Goal: Information Seeking & Learning: Understand process/instructions

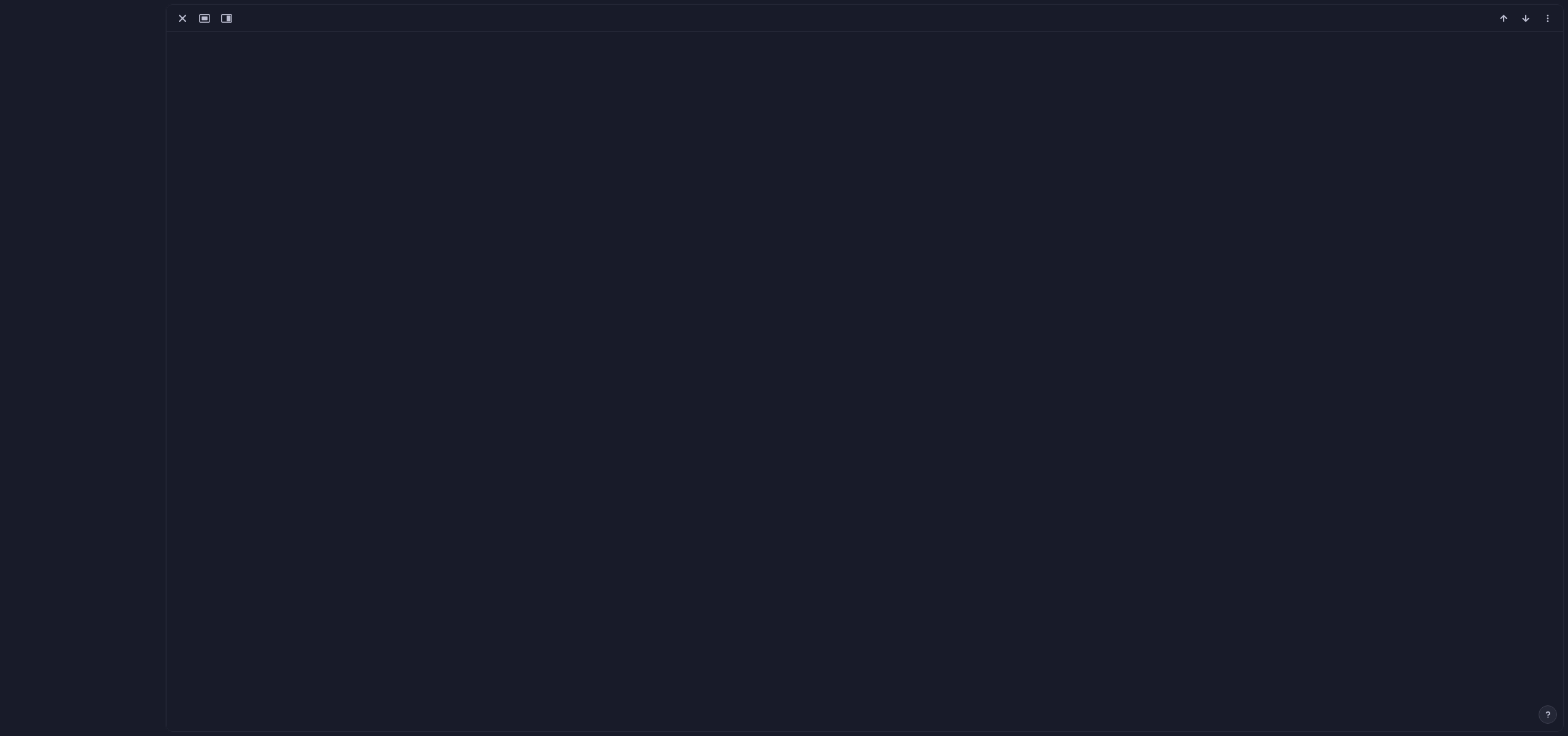
click at [333, 29] on div at bounding box center [864, 18] width 1396 height 27
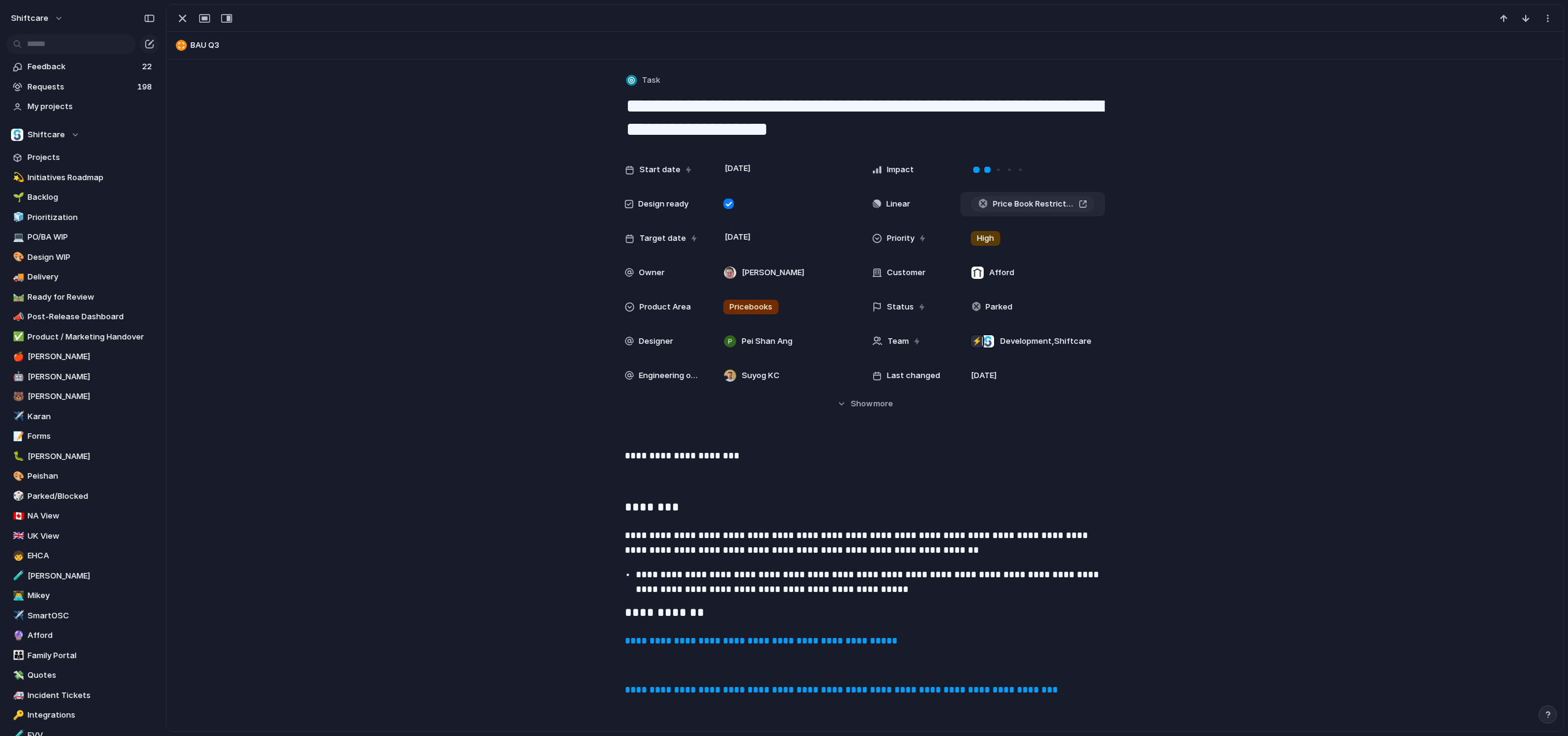
click at [1017, 206] on span "Price Book Restrictions - Limit to client assigned pricebook on shift creation" at bounding box center [1034, 203] width 81 height 12
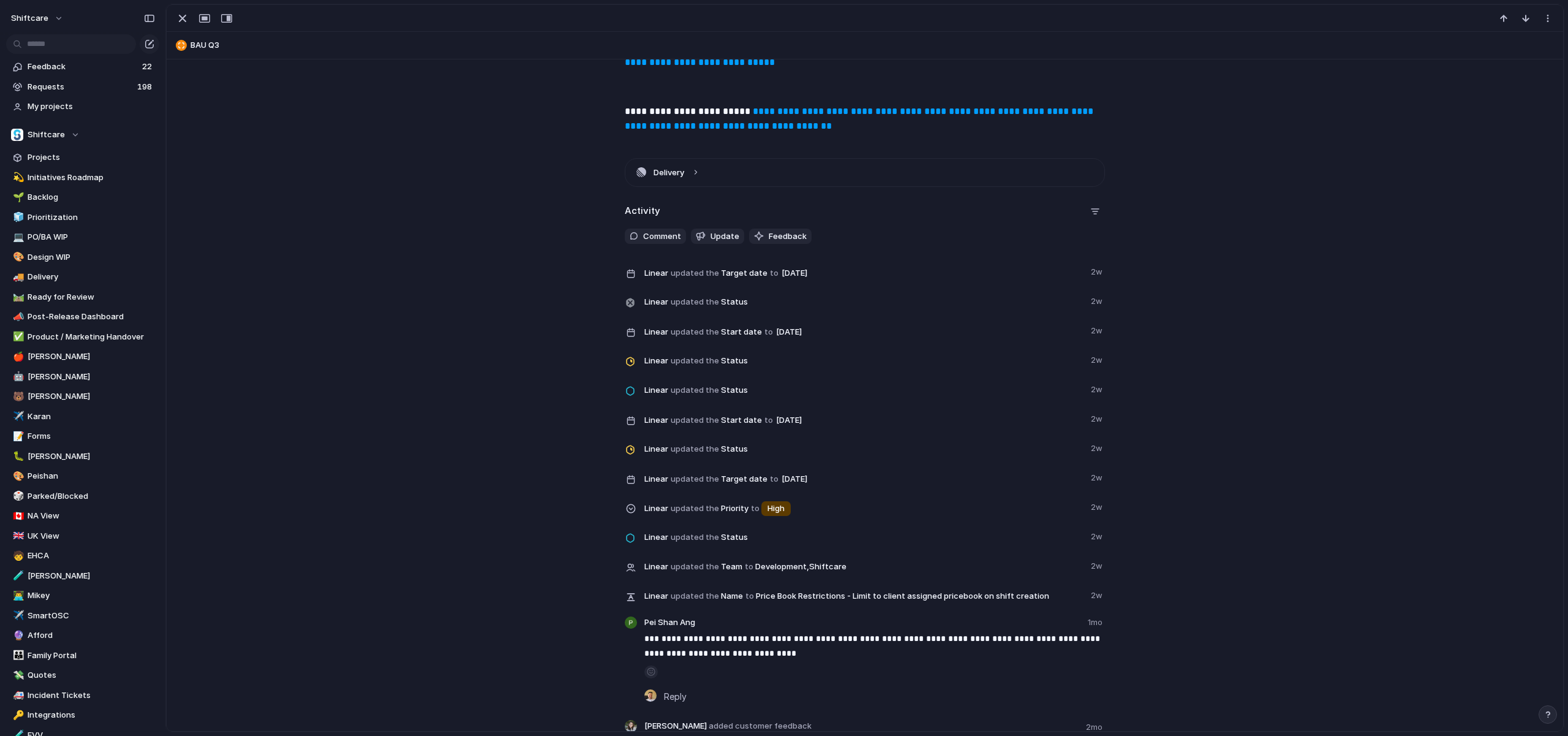
scroll to position [1046, 0]
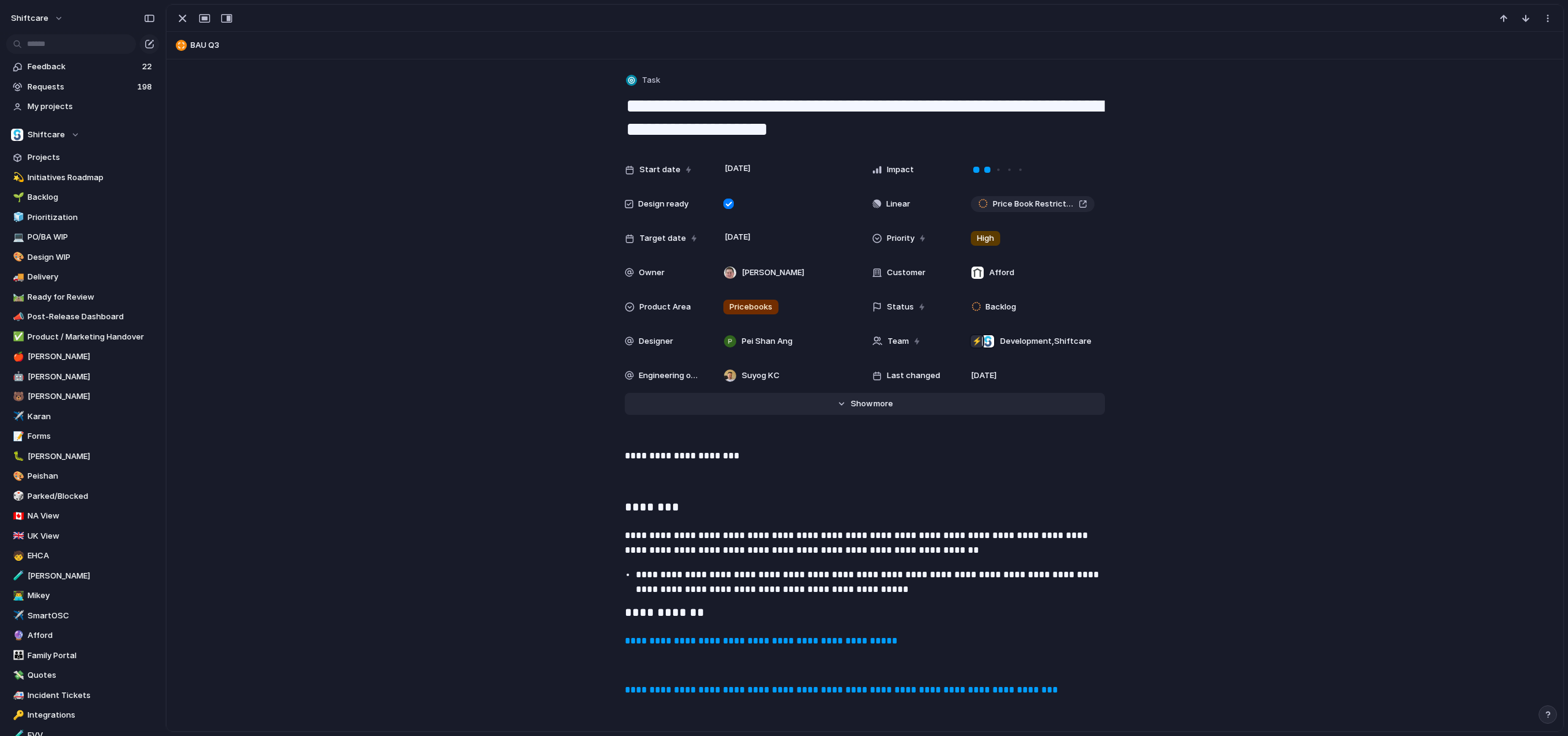
click at [870, 405] on span "Show" at bounding box center [862, 403] width 22 height 12
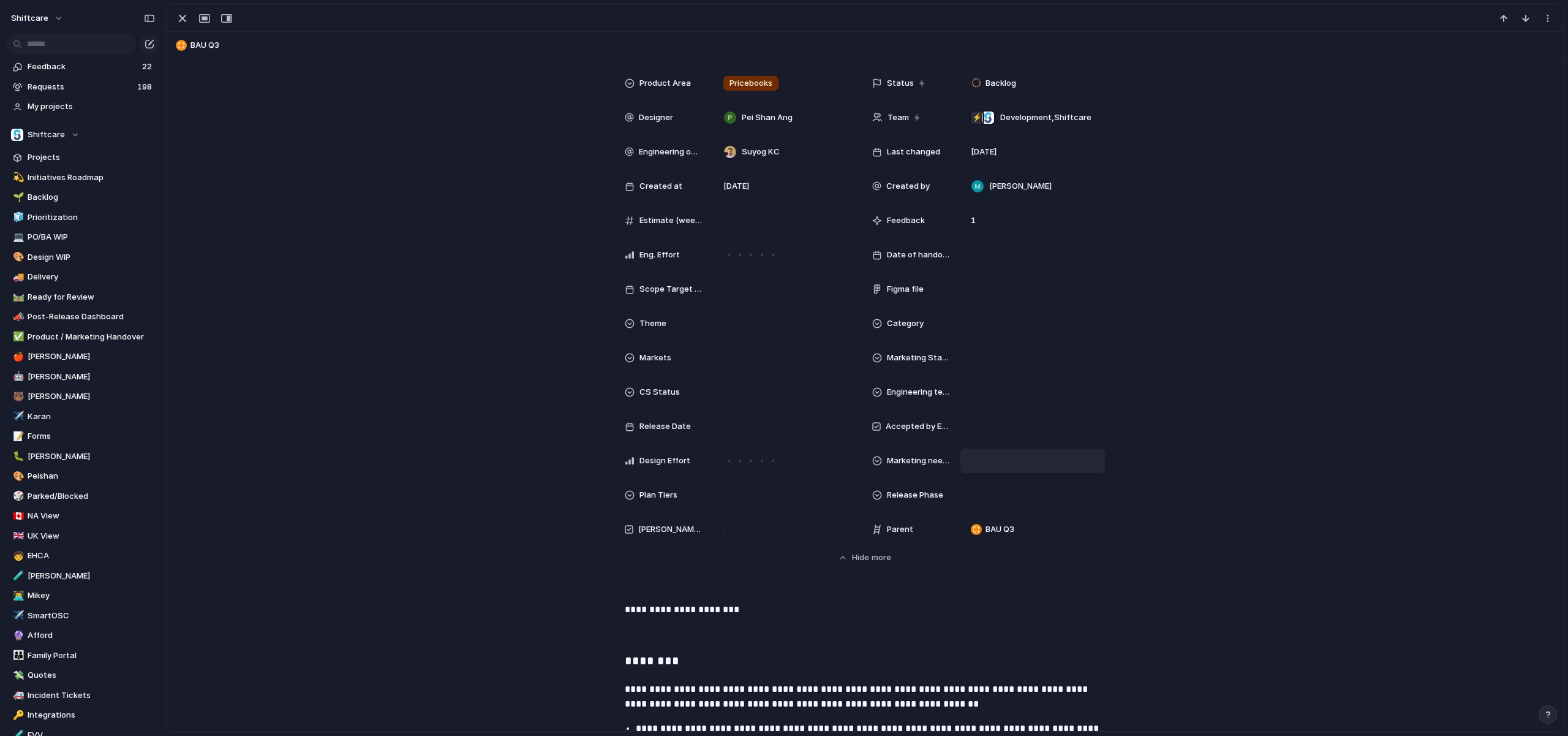
scroll to position [214, 0]
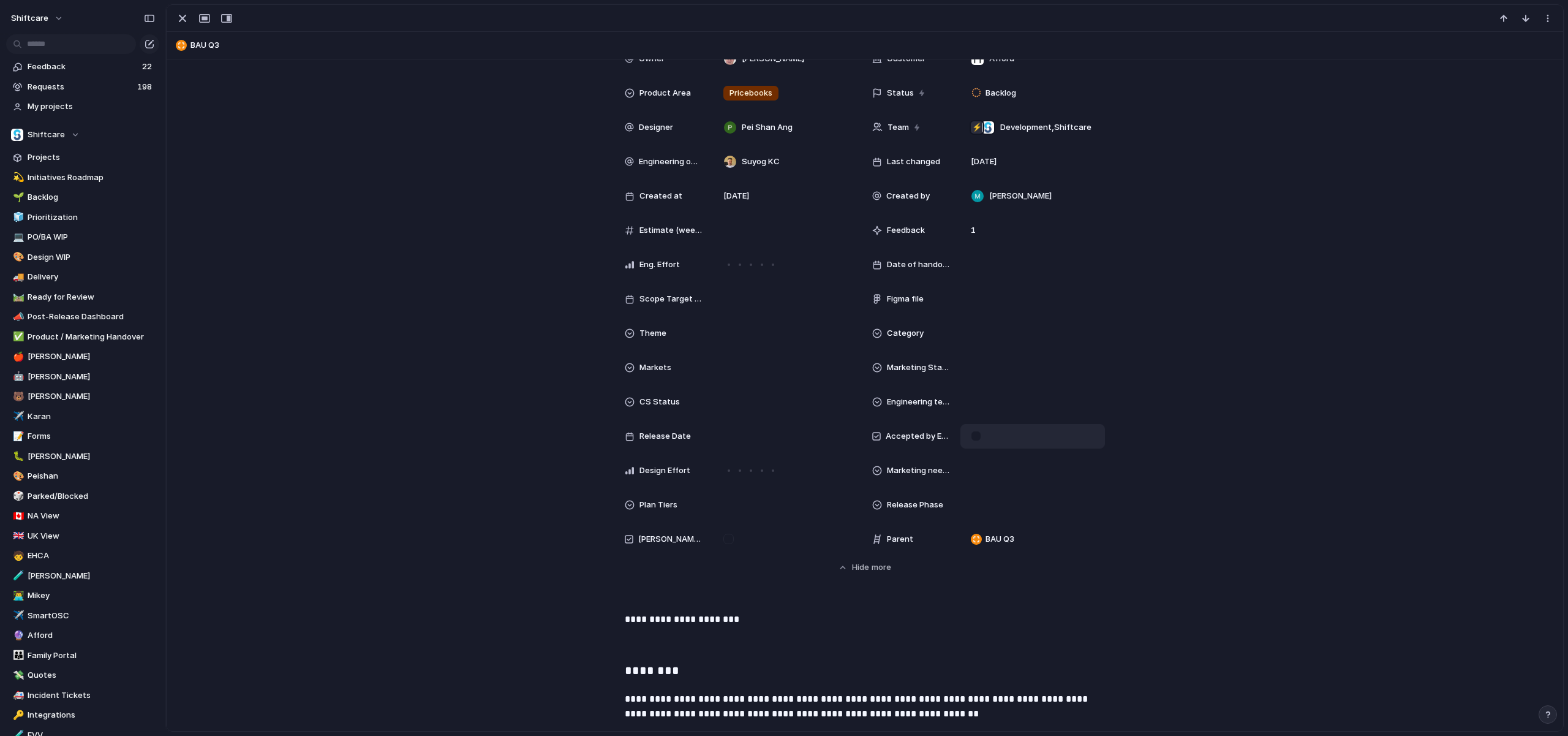
click at [973, 436] on div at bounding box center [976, 436] width 10 height 10
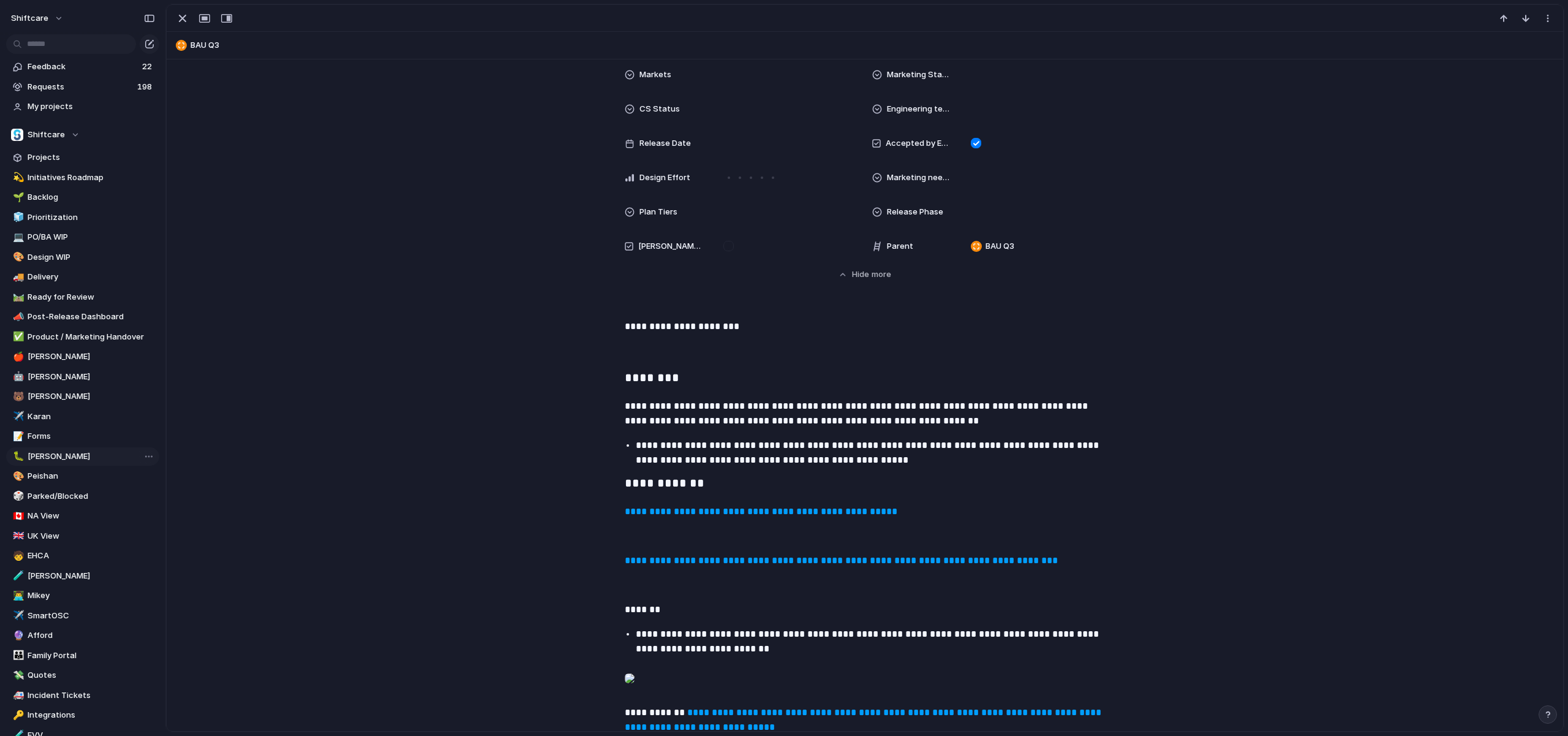
scroll to position [792, 0]
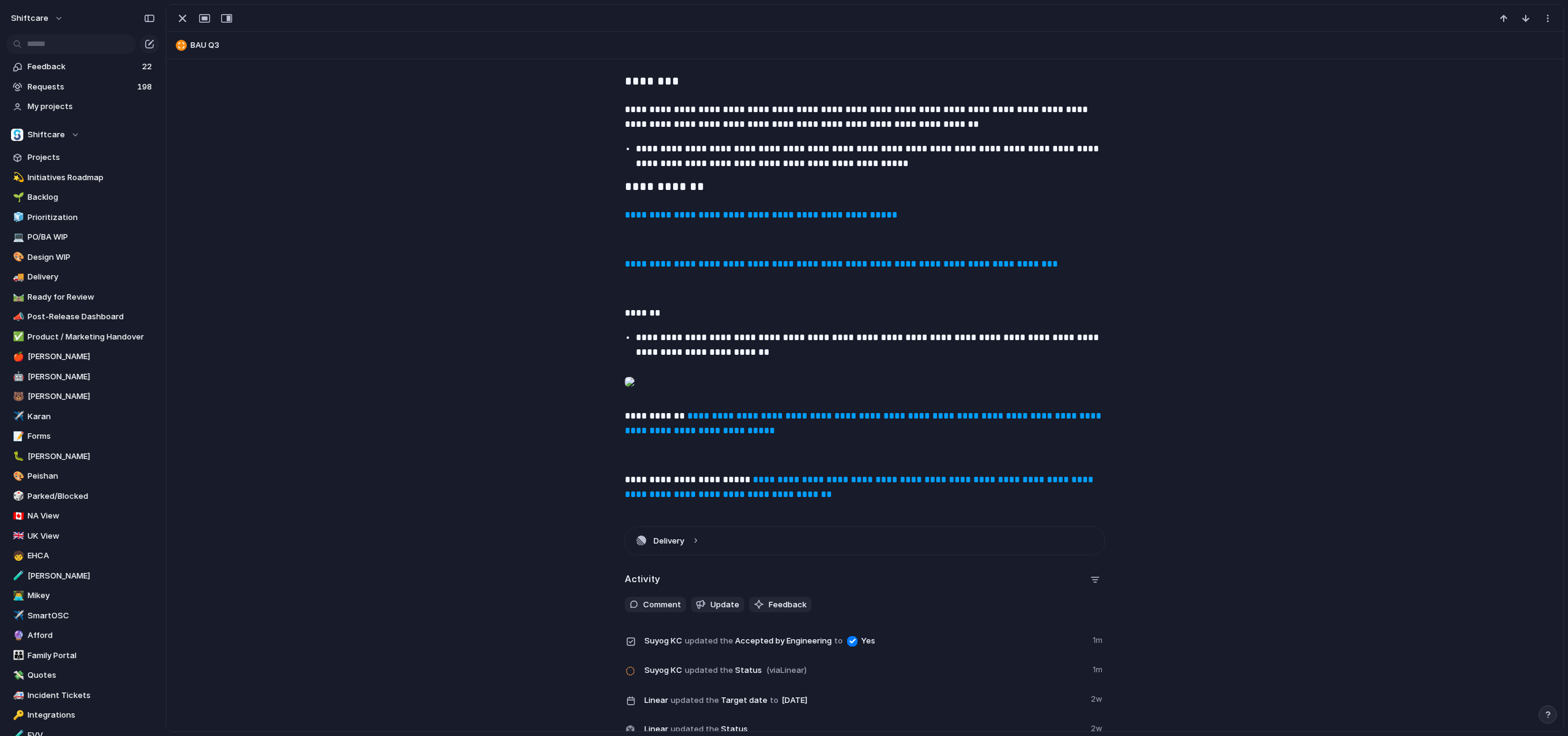
click at [635, 394] on div at bounding box center [629, 381] width 9 height 25
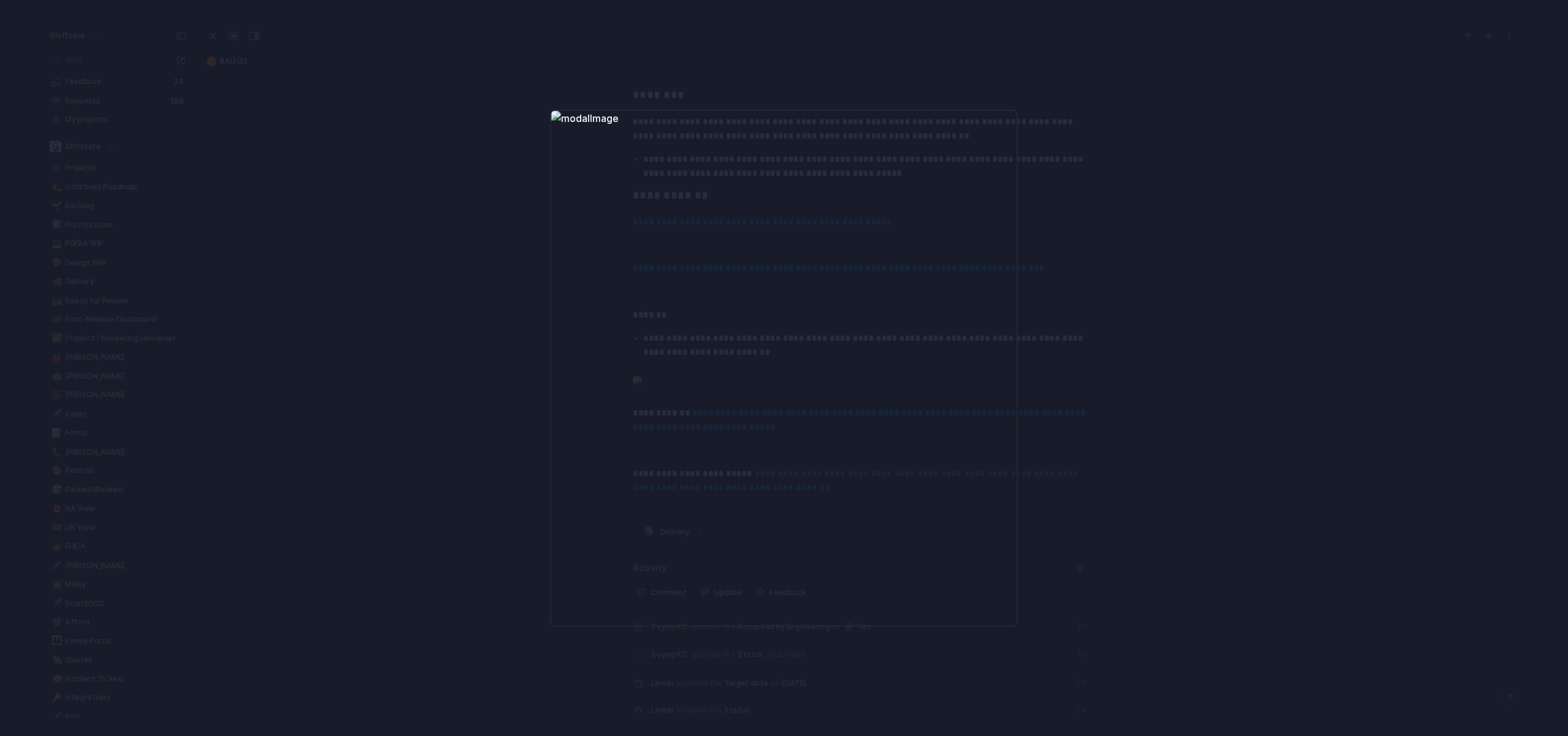
scroll to position [801, 0]
click at [494, 444] on div at bounding box center [784, 368] width 1568 height 736
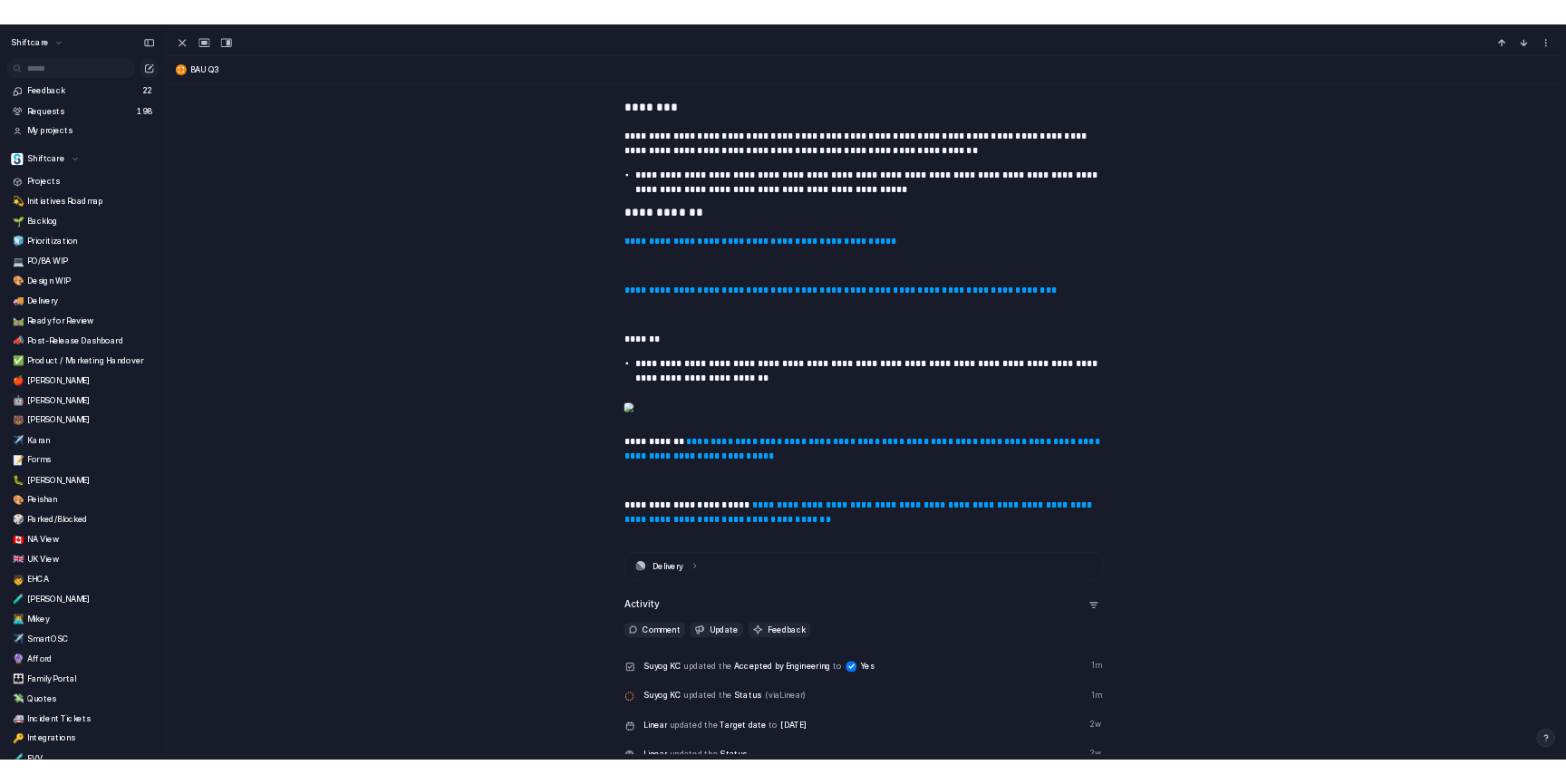
scroll to position [1184, 0]
